Goal: Task Accomplishment & Management: Manage account settings

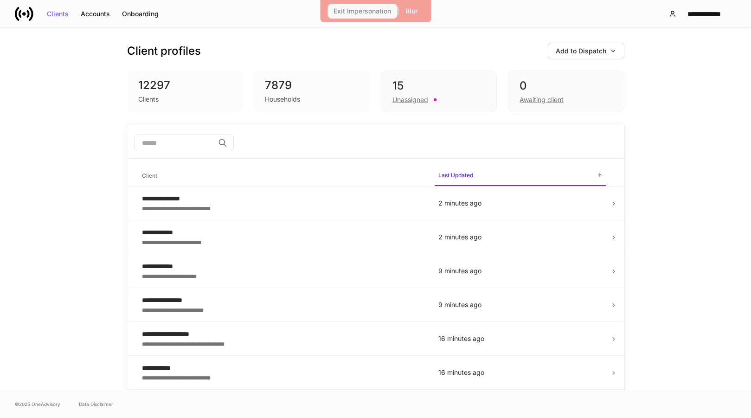
click at [366, 11] on div "Exit Impersonation" at bounding box center [363, 11] width 58 height 6
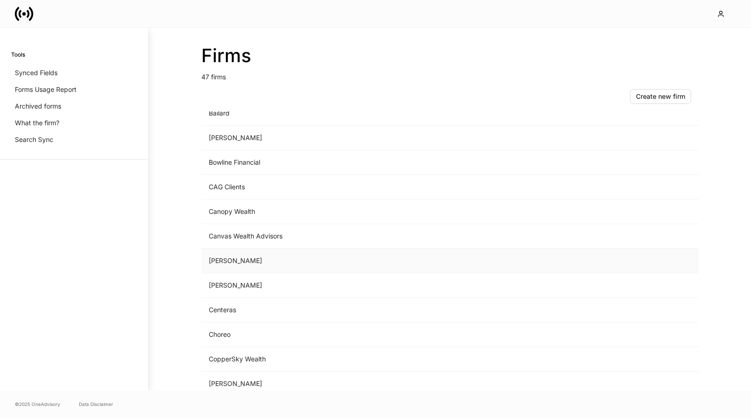
scroll to position [144, 0]
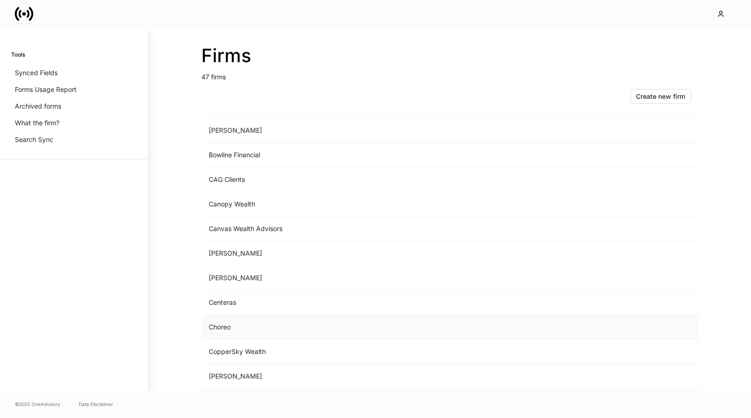
click at [250, 322] on td "Choreo" at bounding box center [372, 327] width 343 height 25
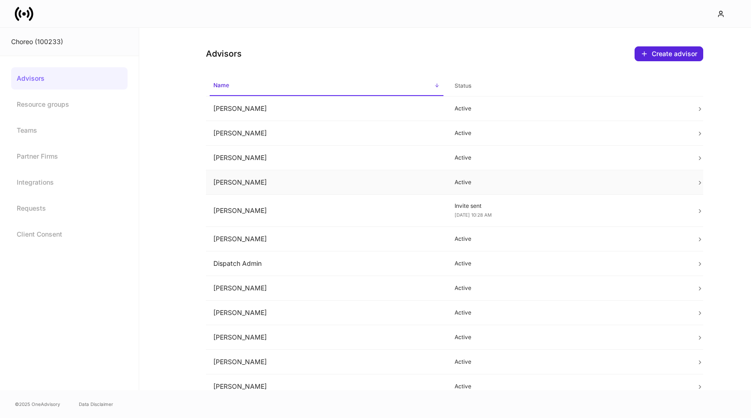
click at [267, 181] on td "Brent McDermott" at bounding box center [327, 182] width 242 height 25
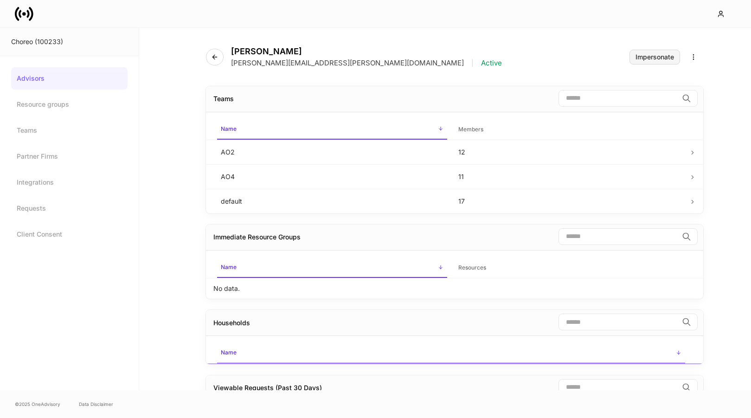
click at [661, 60] on div "Impersonate" at bounding box center [655, 57] width 39 height 6
